Goal: Task Accomplishment & Management: Use online tool/utility

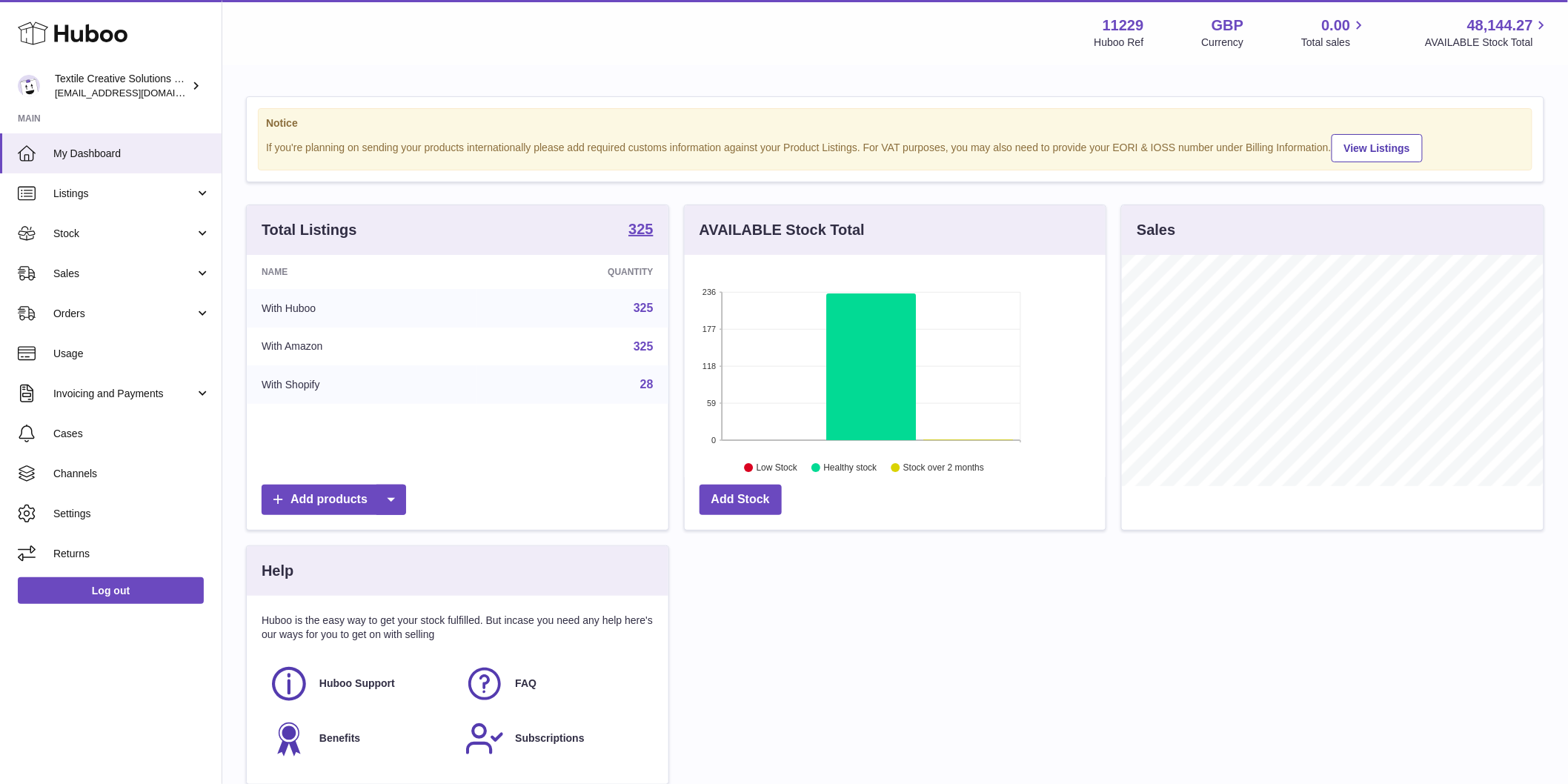
scroll to position [232, 421]
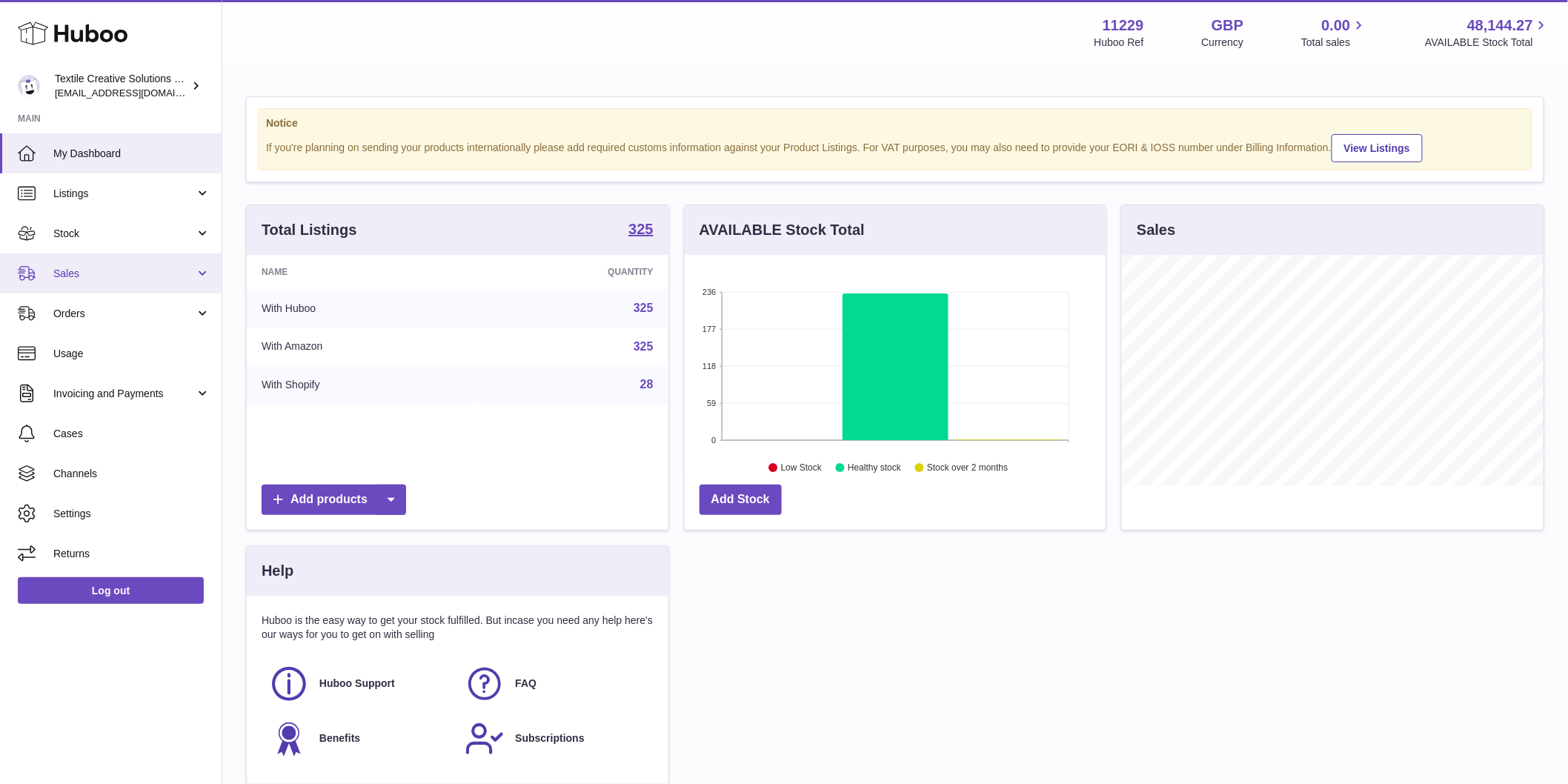
click at [92, 269] on span "Sales" at bounding box center [124, 274] width 141 height 14
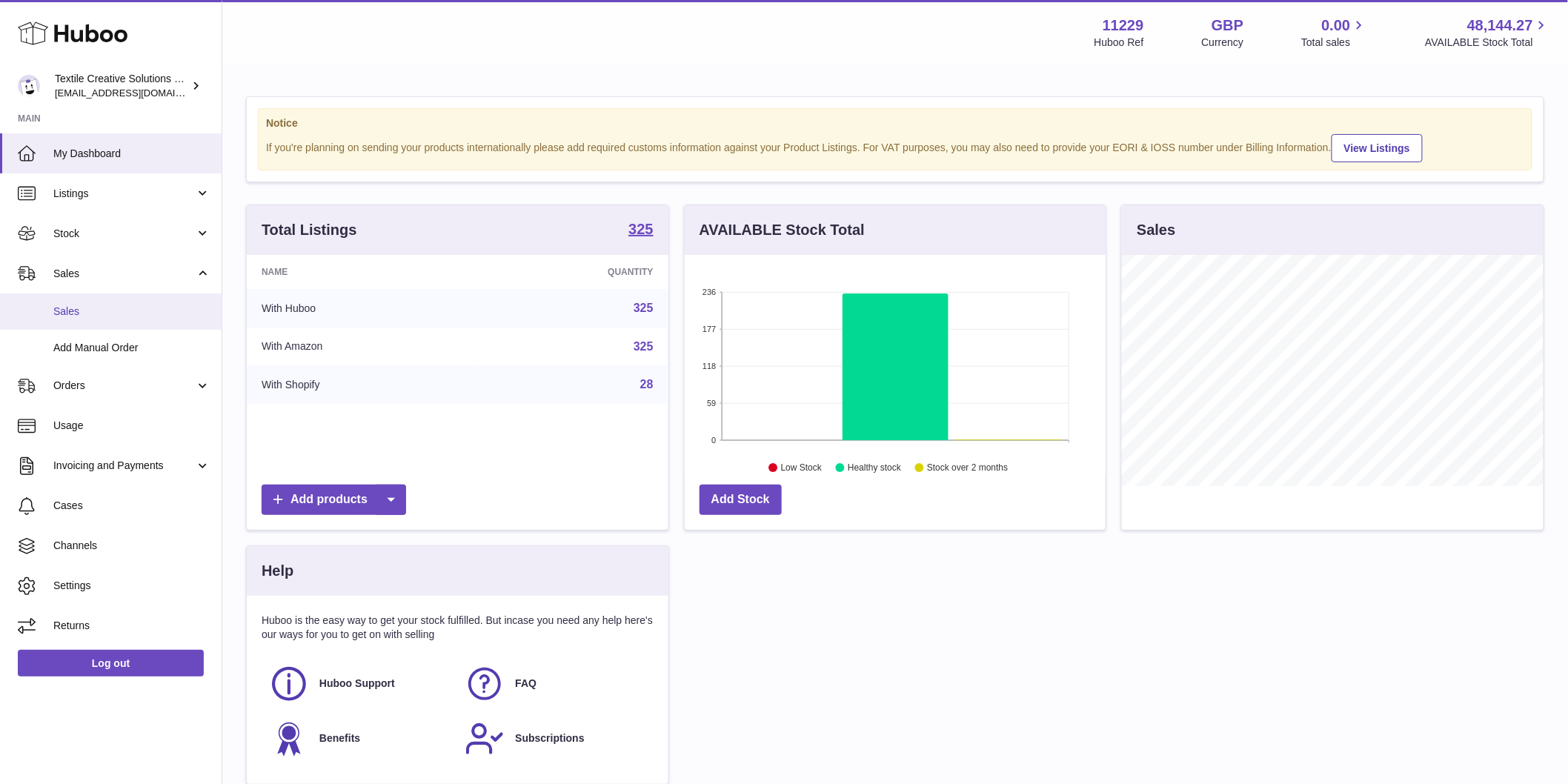
click at [96, 314] on span "Sales" at bounding box center [131, 312] width 157 height 14
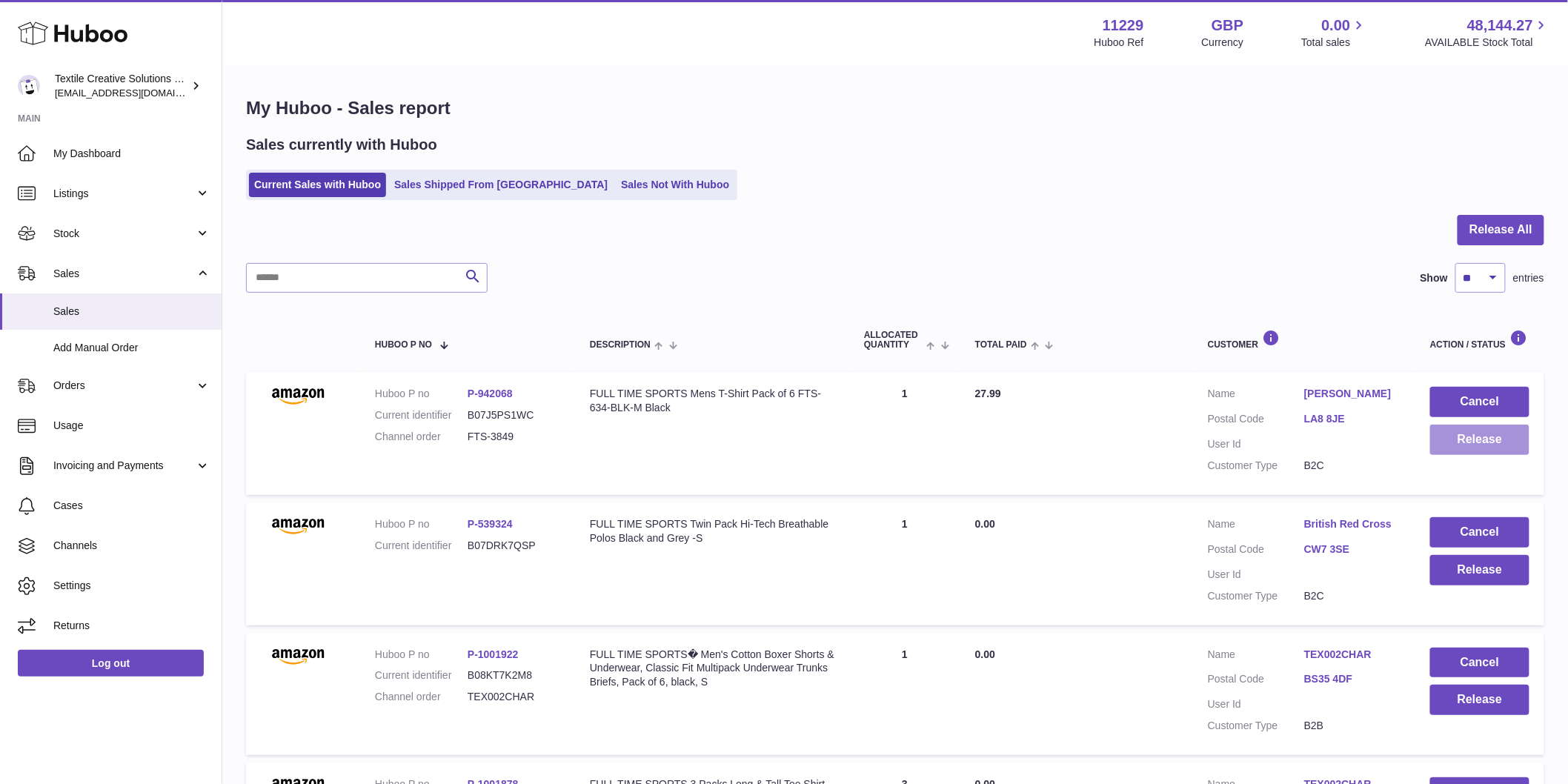
click at [1491, 441] on button "Release" at bounding box center [1480, 440] width 99 height 30
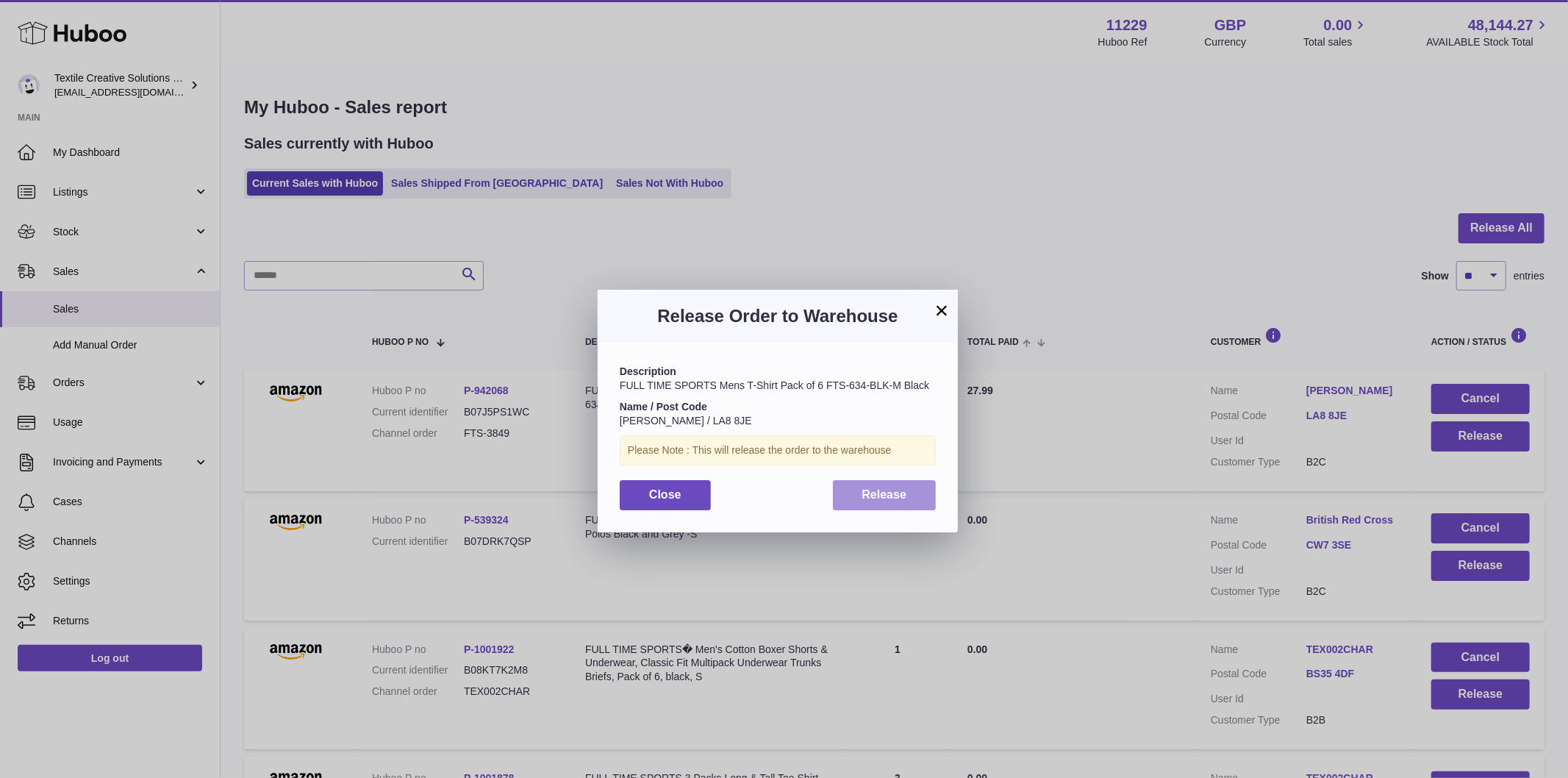
click at [875, 494] on span "Release" at bounding box center [885, 494] width 45 height 13
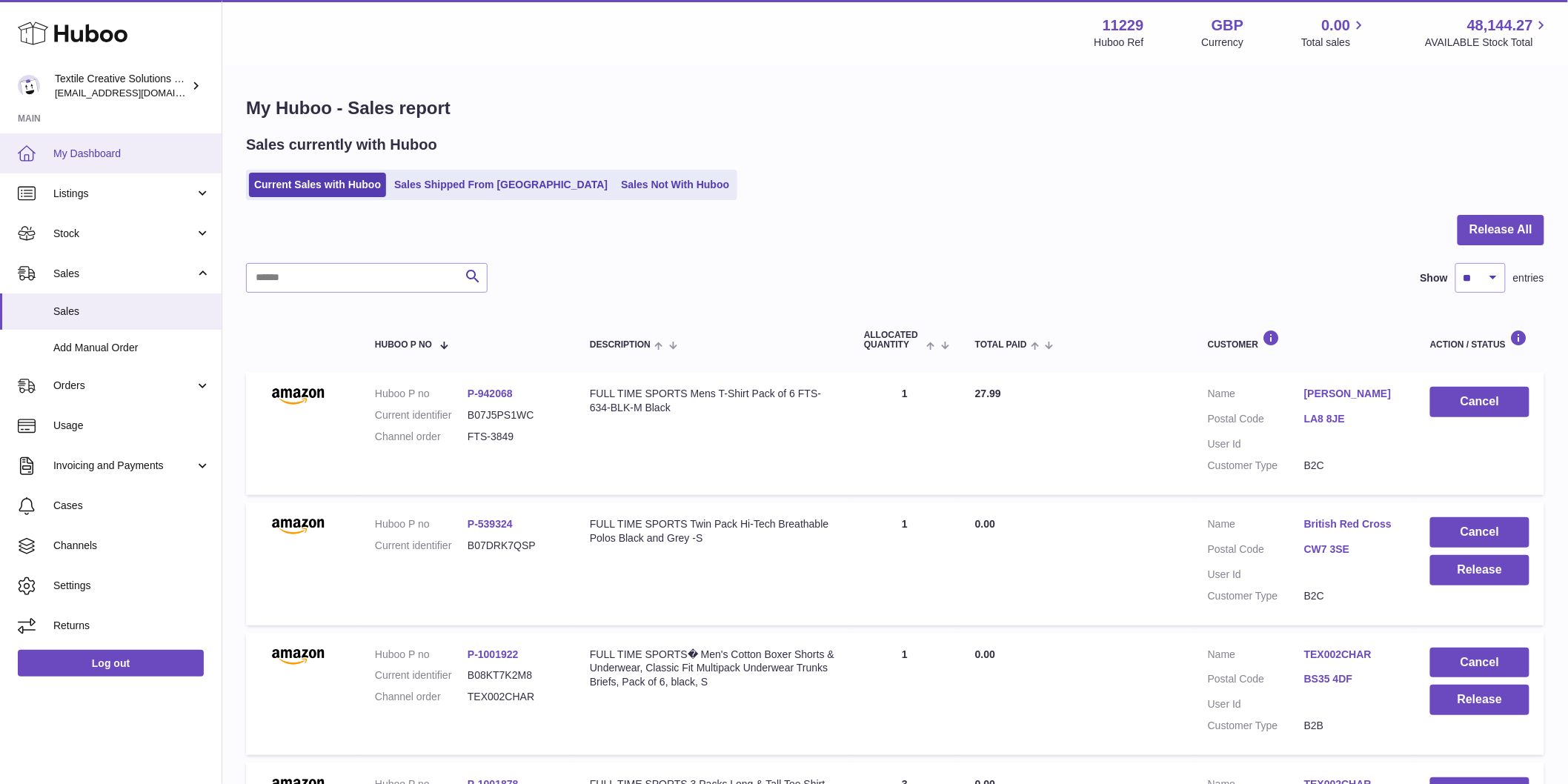
click at [87, 153] on span "My Dashboard" at bounding box center [131, 153] width 157 height 14
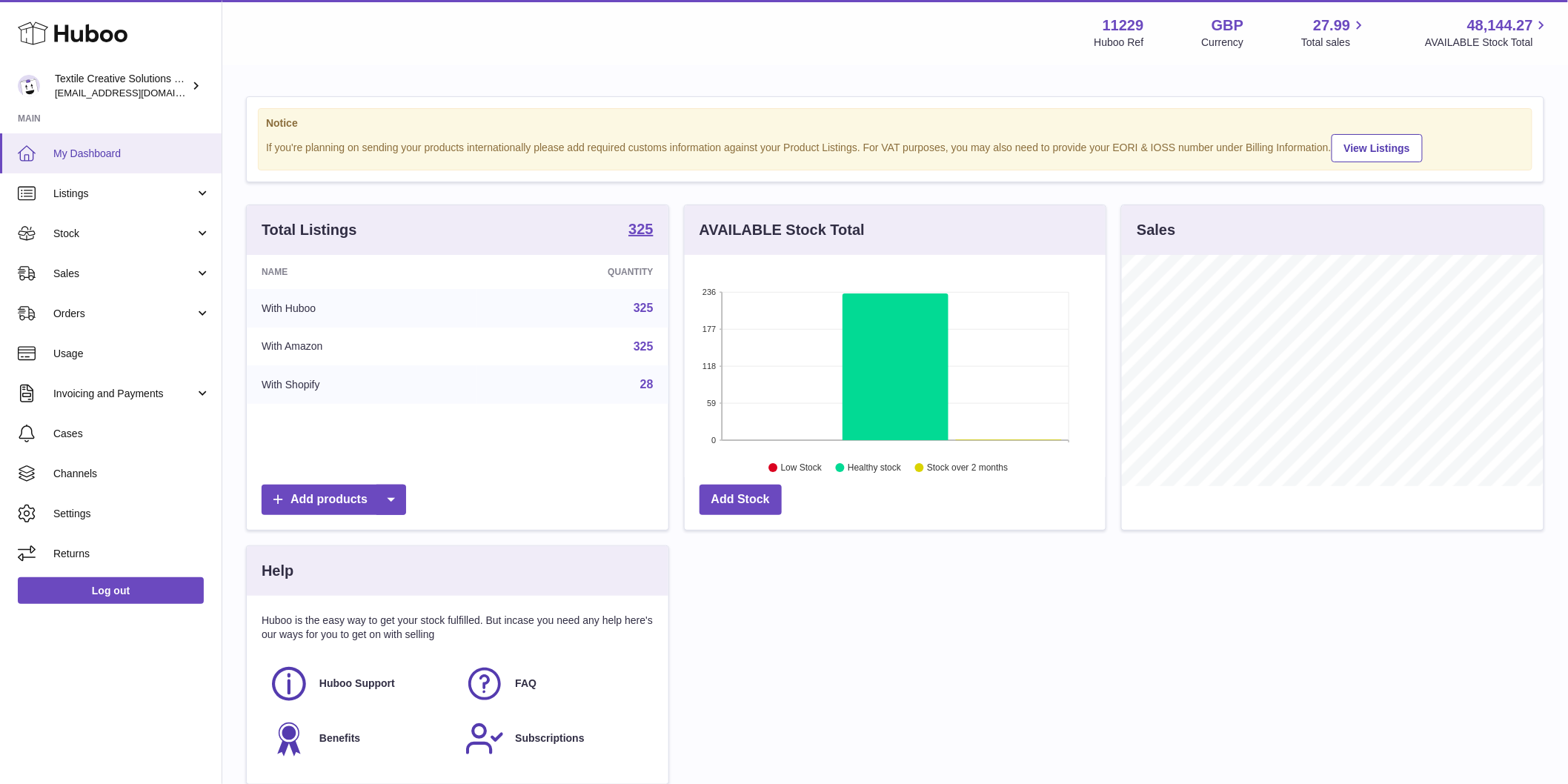
scroll to position [232, 421]
